Goal: Task Accomplishment & Management: Manage account settings

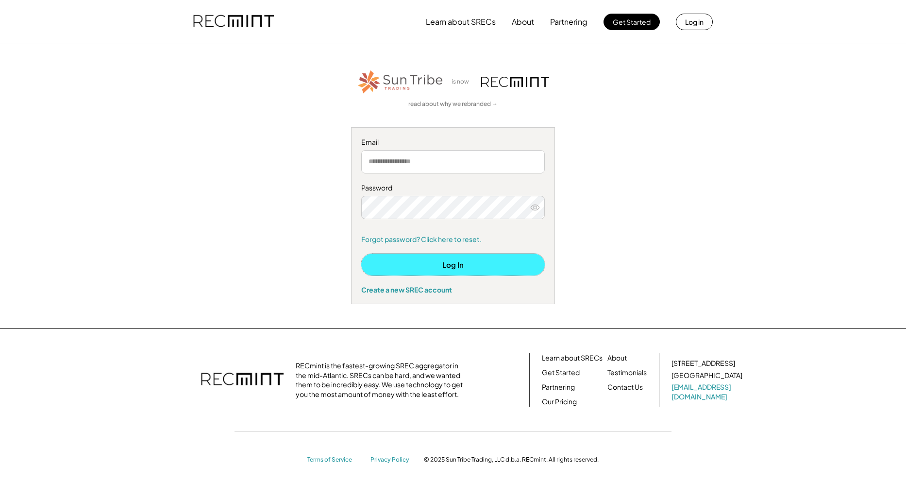
click at [456, 265] on button "Log In" at bounding box center [453, 265] width 184 height 22
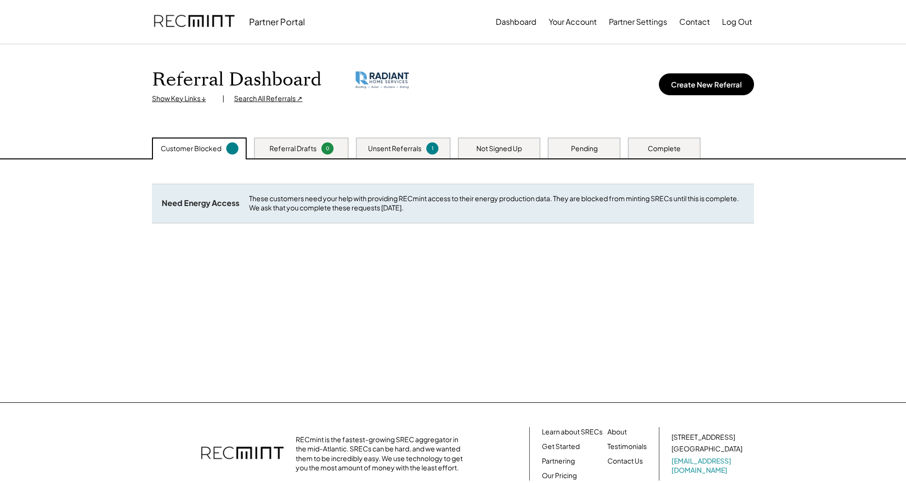
click at [294, 149] on div "Referral Drafts" at bounding box center [293, 149] width 47 height 10
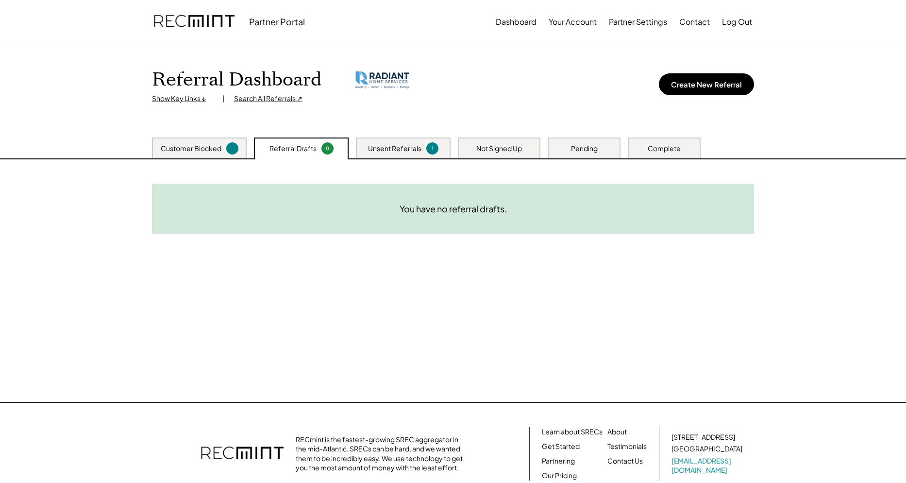
click at [408, 148] on div "Unsent Referrals" at bounding box center [394, 149] width 53 height 10
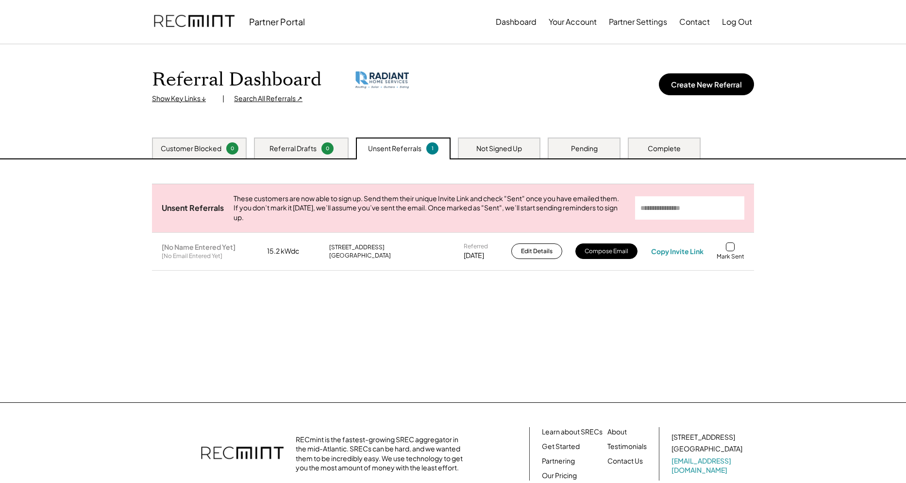
click at [165, 148] on div "Customer Blocked" at bounding box center [191, 149] width 61 height 10
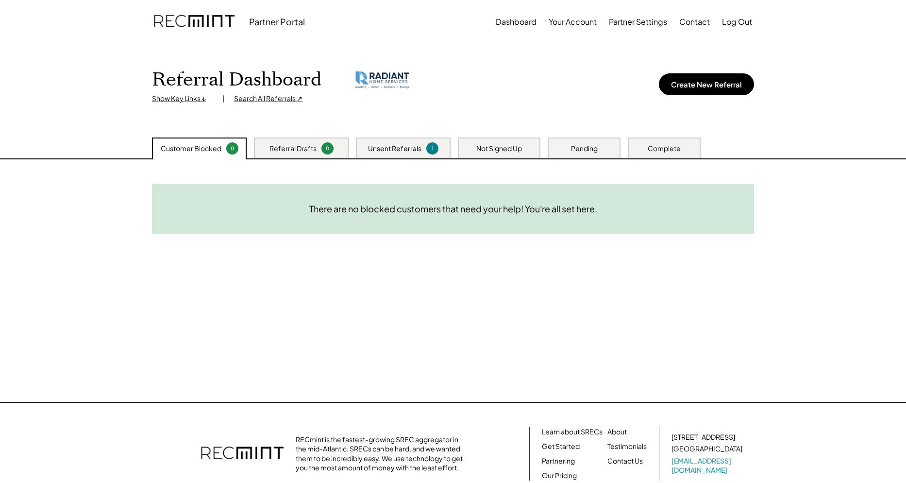
click at [216, 144] on div "Customer Blocked" at bounding box center [191, 149] width 61 height 10
click at [286, 150] on div "Referral Drafts" at bounding box center [293, 149] width 47 height 10
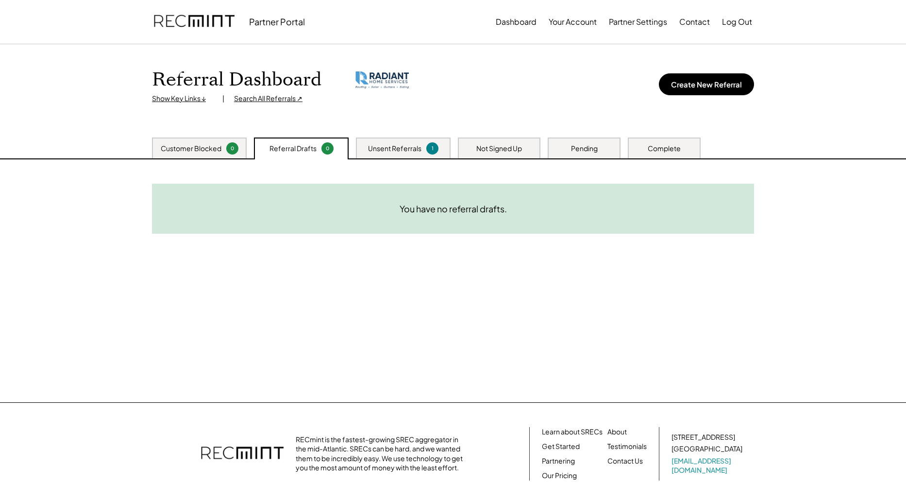
click at [385, 149] on div "Unsent Referrals" at bounding box center [394, 149] width 53 height 10
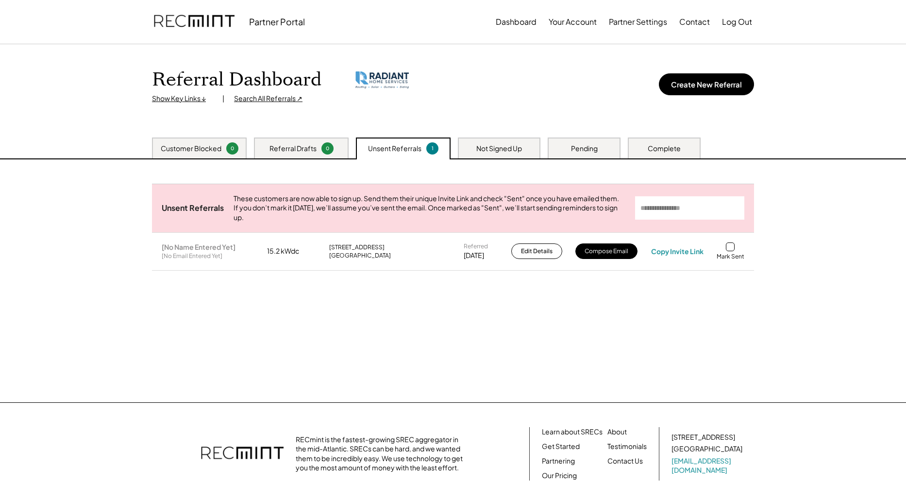
click at [509, 151] on div "Not Signed Up" at bounding box center [499, 149] width 46 height 10
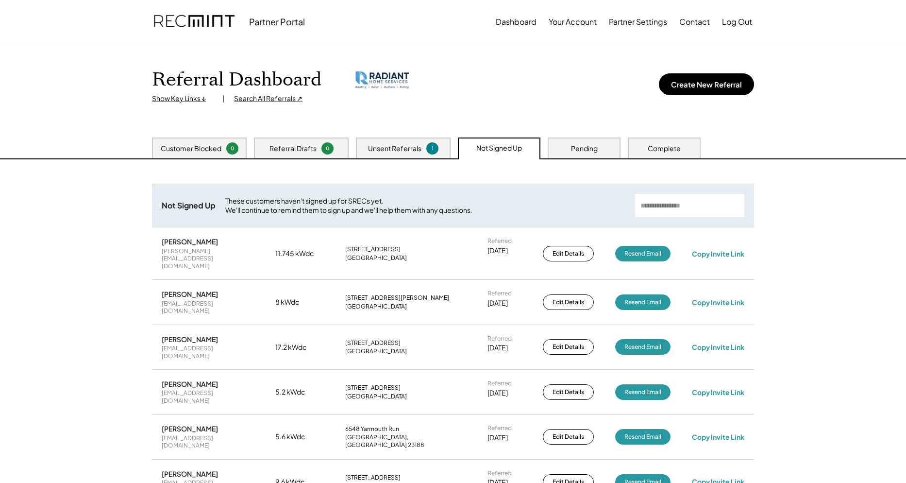
click at [574, 151] on div "Pending" at bounding box center [584, 149] width 27 height 10
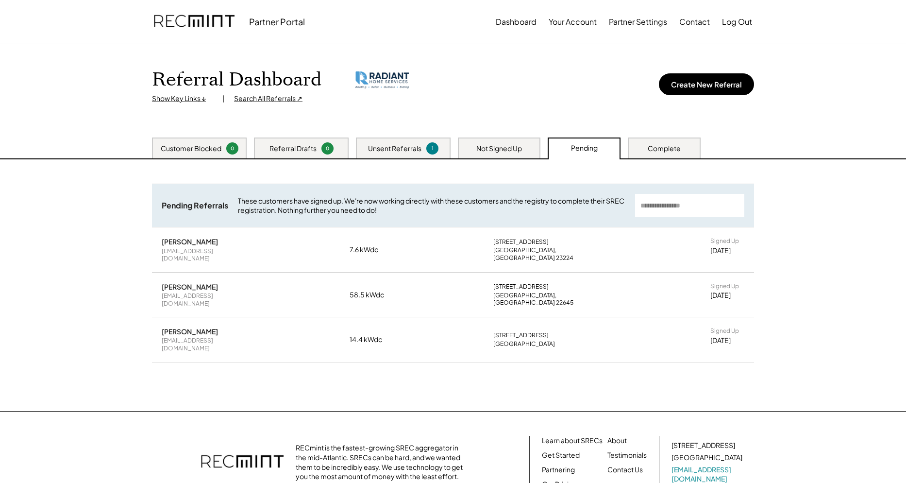
click at [525, 153] on div "Not Signed Up" at bounding box center [499, 147] width 83 height 21
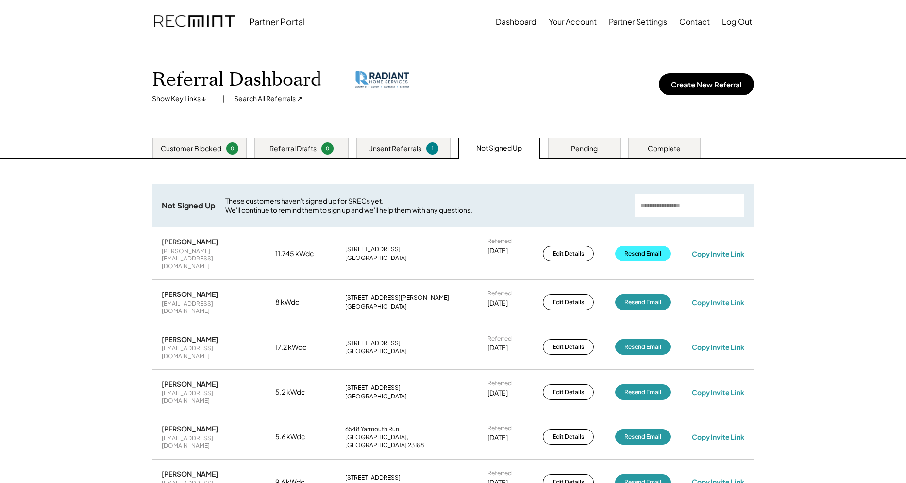
click at [644, 248] on button "Resend Email" at bounding box center [642, 254] width 55 height 16
click at [209, 144] on div "Customer Blocked" at bounding box center [191, 149] width 61 height 10
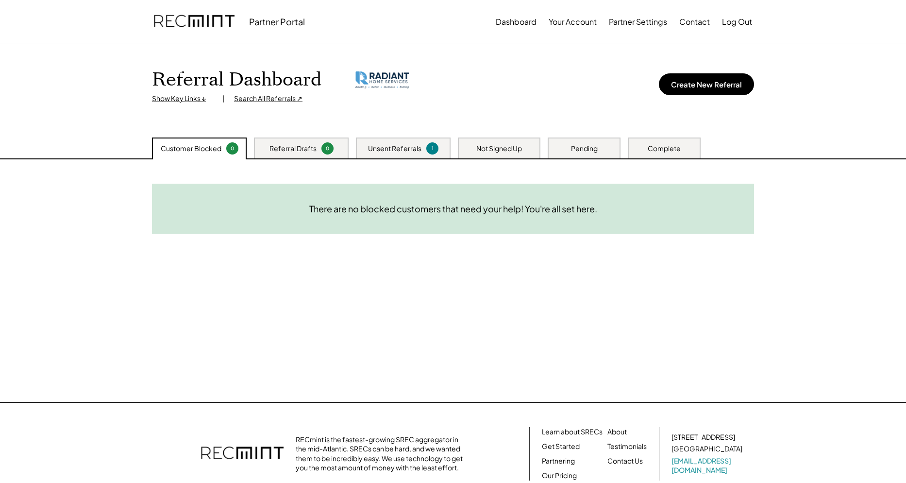
click at [212, 144] on div "Customer Blocked" at bounding box center [191, 149] width 61 height 10
